Goal: Information Seeking & Learning: Learn about a topic

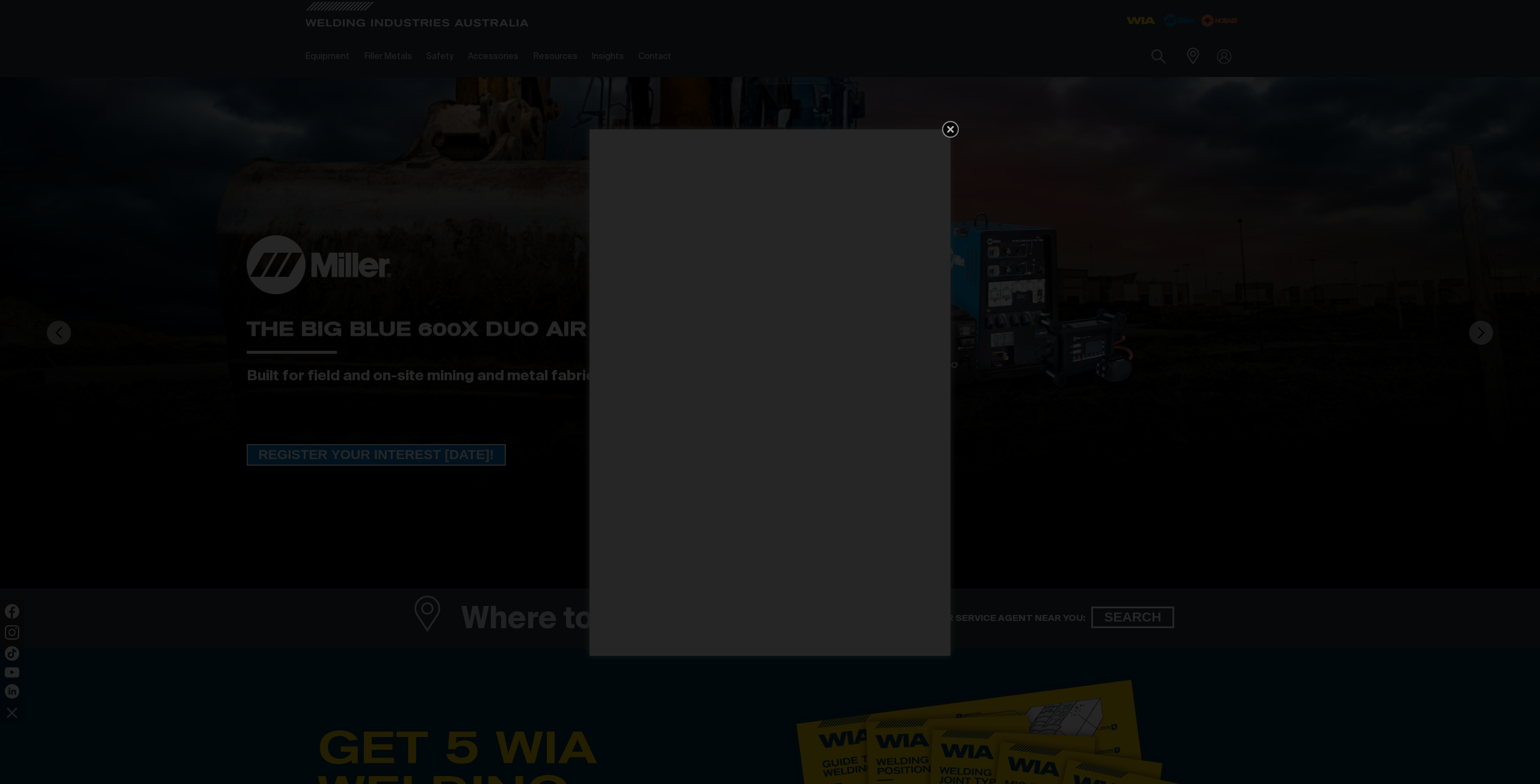
click at [946, 131] on icon "Get 5 WIA Welding Guides Free!" at bounding box center [950, 129] width 14 height 14
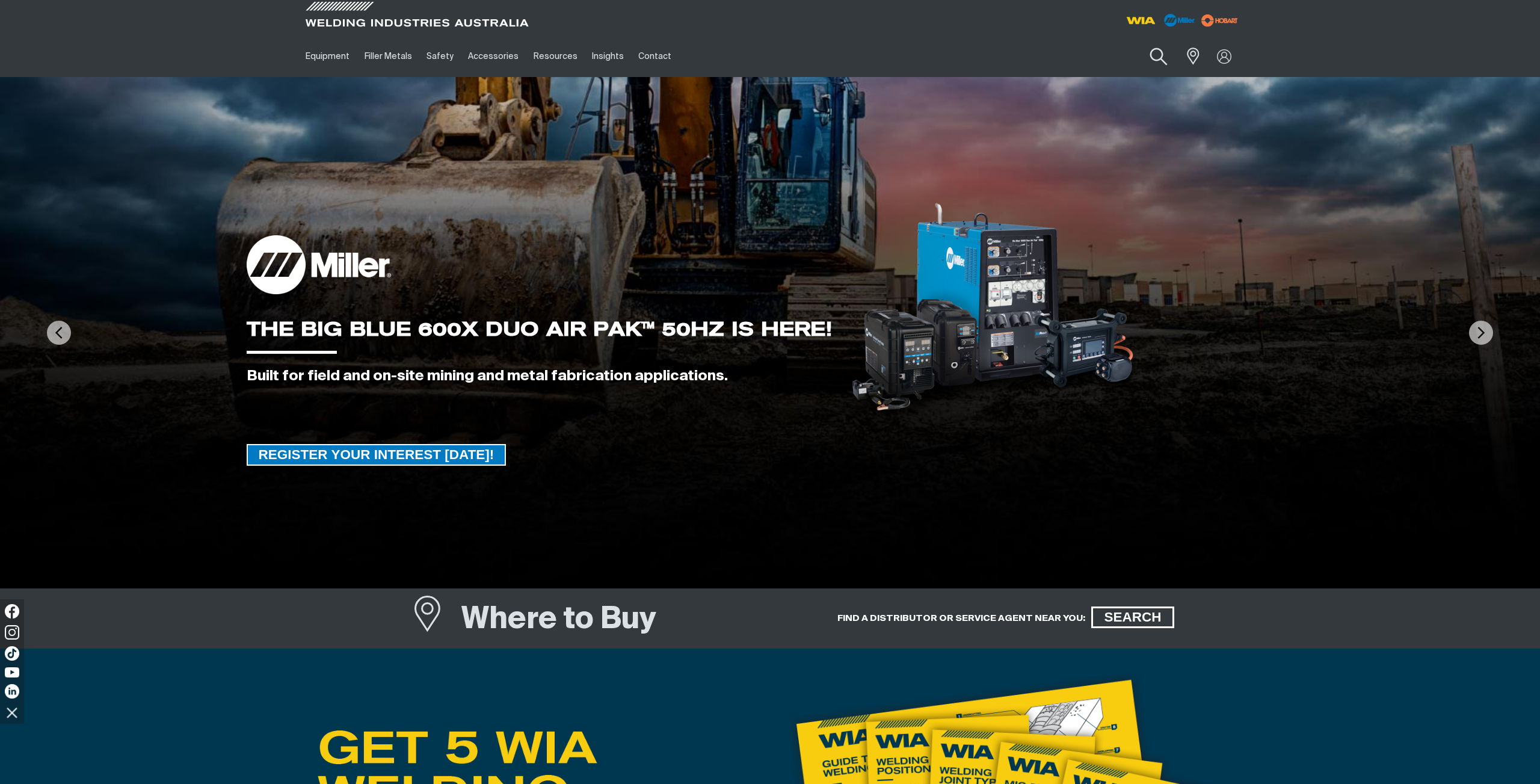
click at [1153, 57] on button "Search products" at bounding box center [1159, 57] width 49 height 34
click at [1100, 58] on input "Search" at bounding box center [1086, 56] width 186 height 27
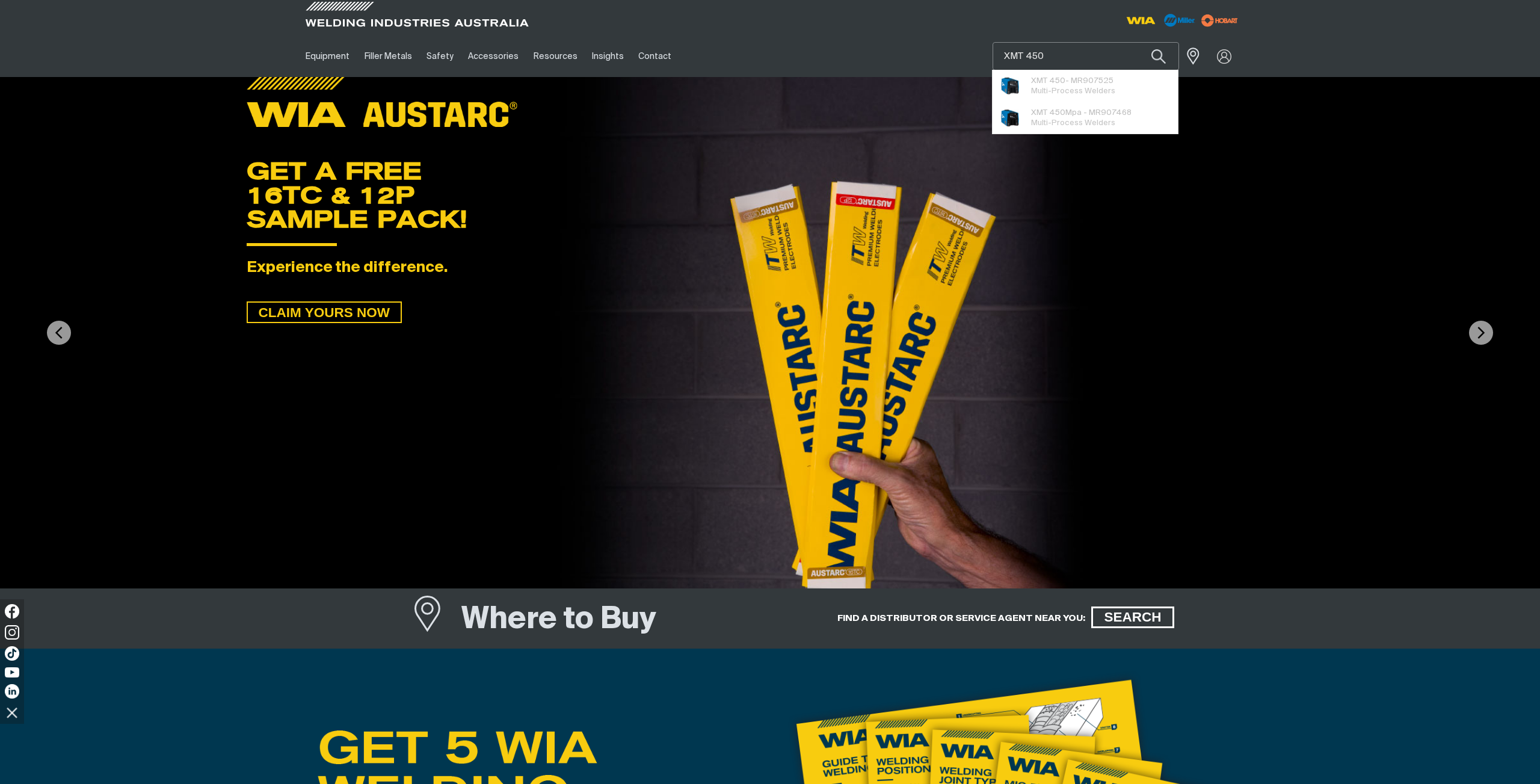
type input "XMT 450"
click at [1138, 42] on button "Search products" at bounding box center [1158, 56] width 41 height 28
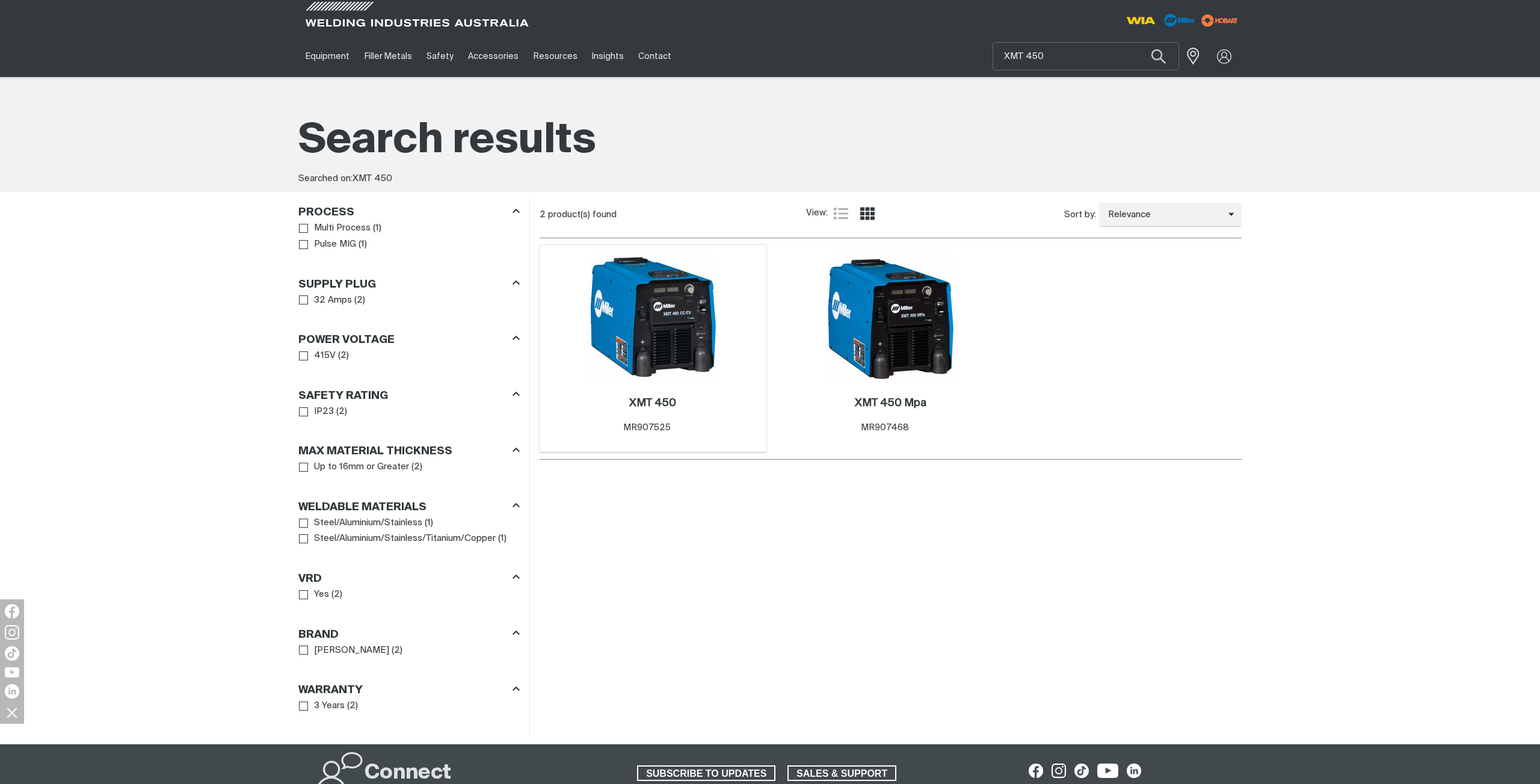
click at [643, 314] on img at bounding box center [653, 318] width 129 height 129
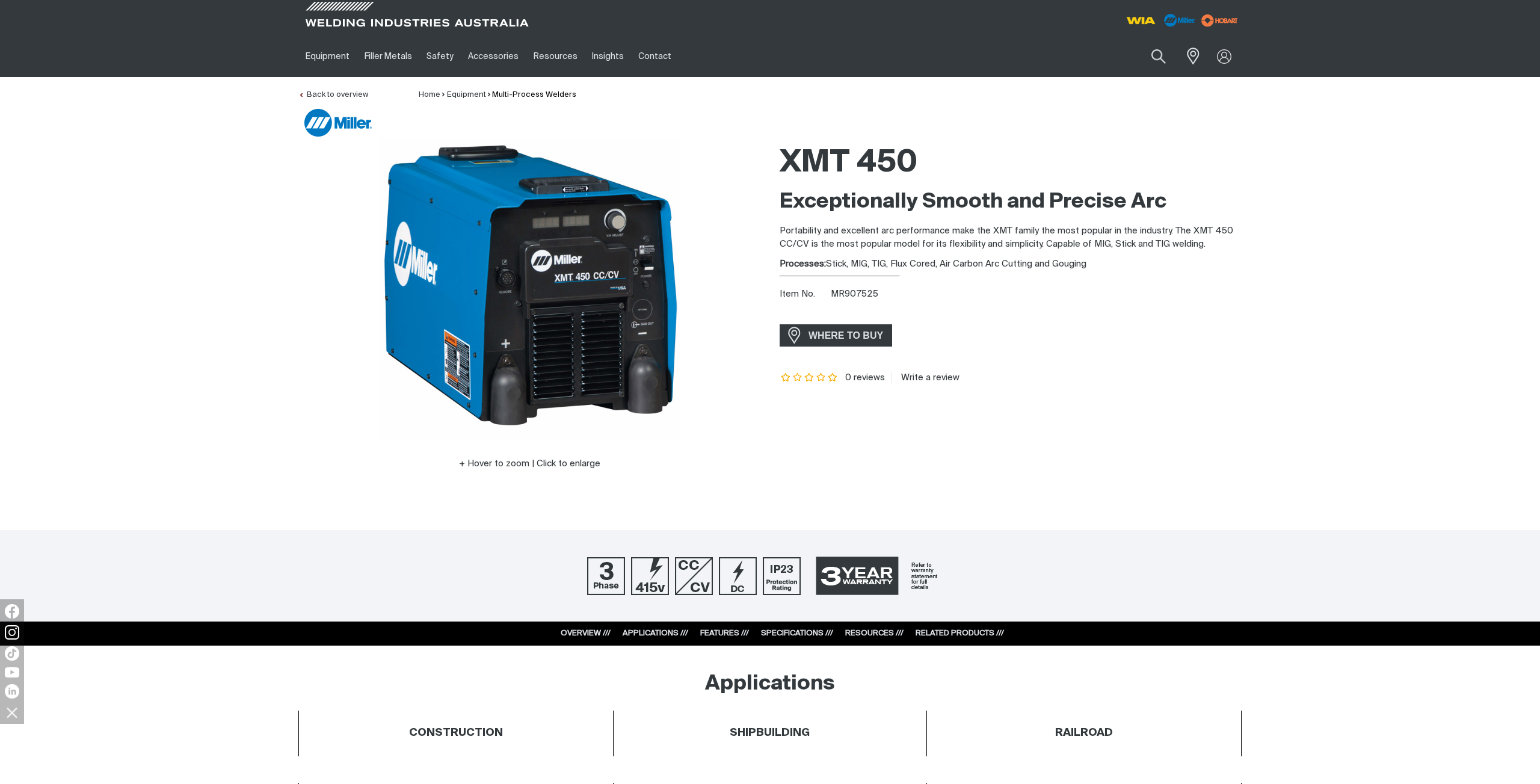
click at [91, 194] on div "Hover to zoom | Click to enlarge XMT 450 Exceptionally Smooth and Precise Arc P…" at bounding box center [770, 320] width 1540 height 367
